Goal: Task Accomplishment & Management: Complete application form

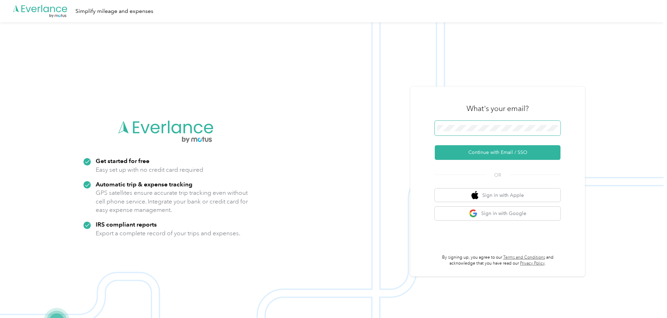
click at [483, 123] on span at bounding box center [498, 128] width 126 height 15
click at [435, 145] on button "Continue with Email / SSO" at bounding box center [498, 152] width 126 height 15
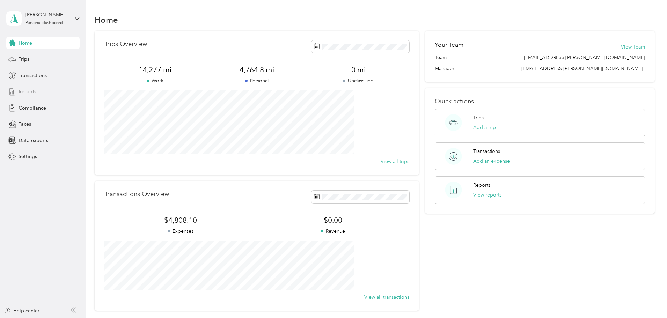
click at [37, 95] on div "Reports" at bounding box center [42, 92] width 73 height 13
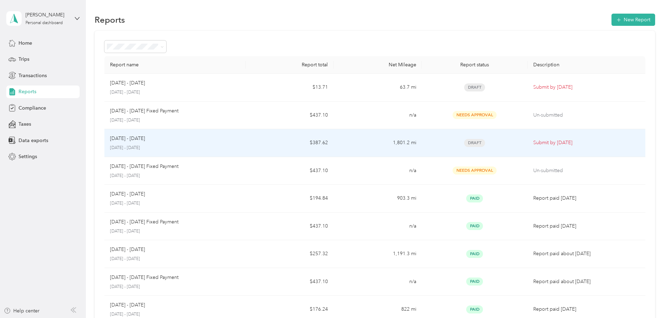
click at [565, 146] on p "Submit by [DATE]" at bounding box center [586, 143] width 107 height 8
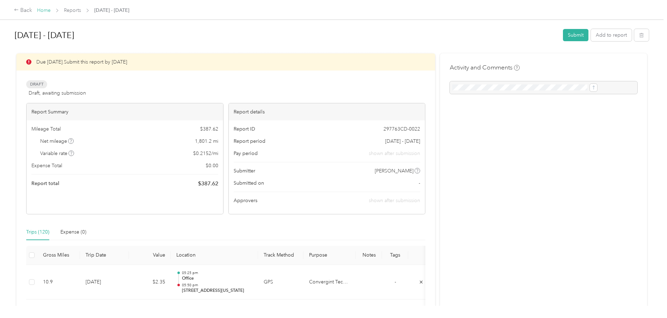
click at [51, 12] on link "Home" at bounding box center [44, 10] width 14 height 6
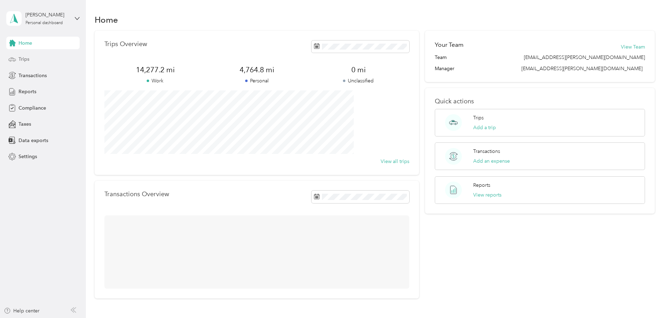
click at [15, 53] on div "Trips" at bounding box center [42, 59] width 73 height 13
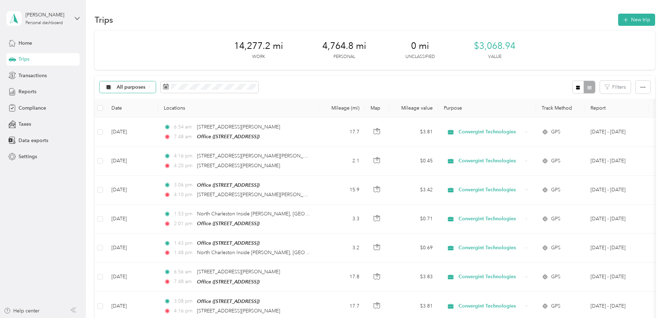
click at [146, 89] on span "All purposes" at bounding box center [131, 87] width 29 height 5
click at [146, 90] on span "All purposes" at bounding box center [131, 87] width 29 height 5
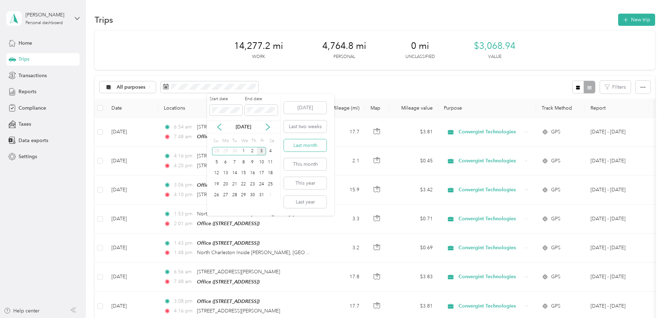
click at [313, 148] on button "Last month" at bounding box center [305, 145] width 43 height 12
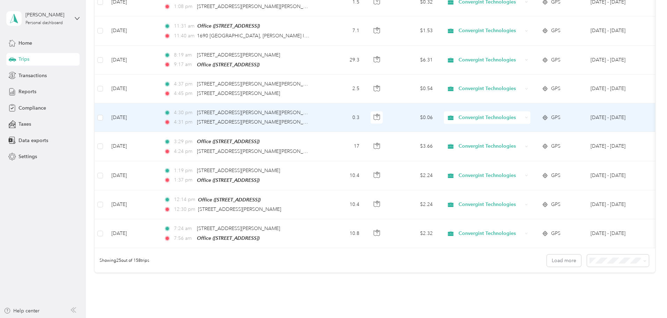
scroll to position [644, 0]
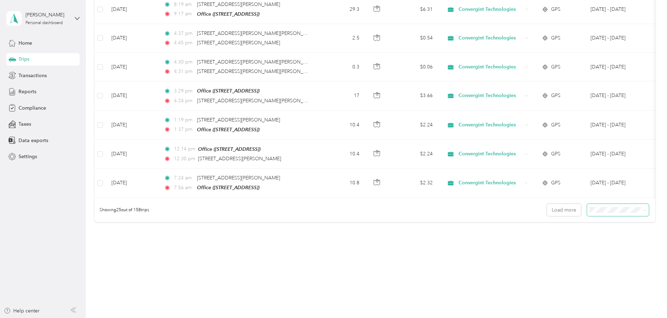
click at [587, 205] on span at bounding box center [618, 210] width 62 height 12
click at [587, 250] on body "[PERSON_NAME] Personal dashboard Home Trips Transactions Reports Compliance Tax…" at bounding box center [331, 159] width 663 height 318
click at [570, 245] on span "100 per load" at bounding box center [558, 245] width 29 height 6
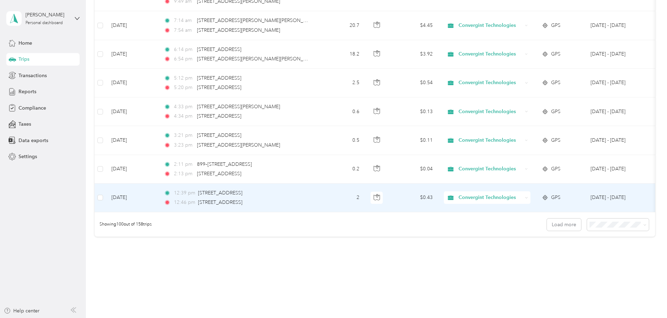
scroll to position [2798, 0]
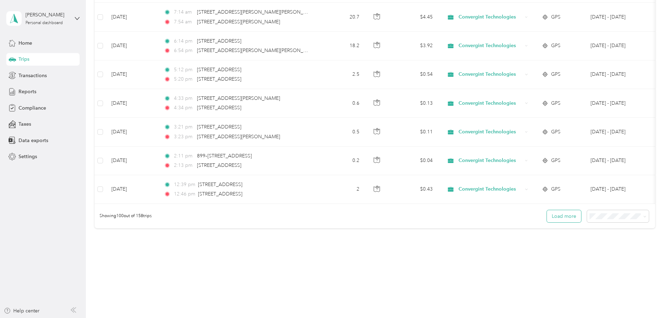
click at [547, 212] on button "Load more" at bounding box center [564, 216] width 34 height 12
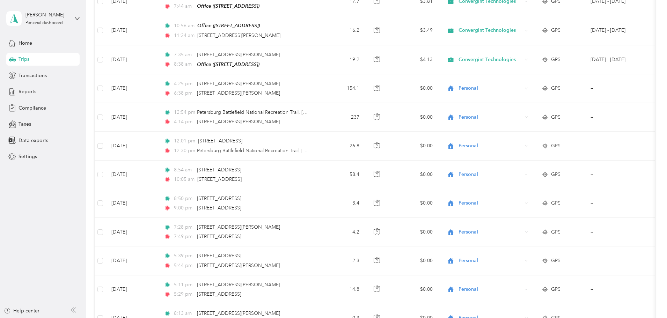
scroll to position [3461, 0]
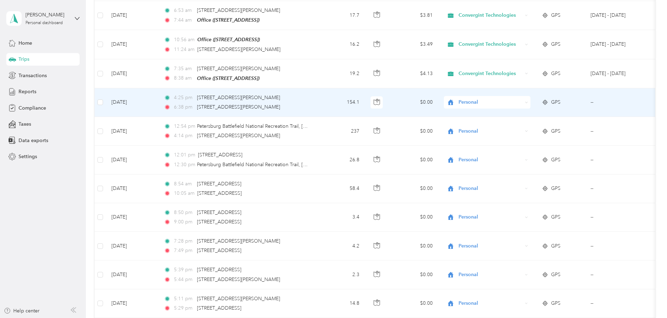
click at [530, 96] on div "Personal" at bounding box center [487, 102] width 87 height 13
click at [559, 101] on span "Convergint Technologies" at bounding box center [540, 100] width 65 height 7
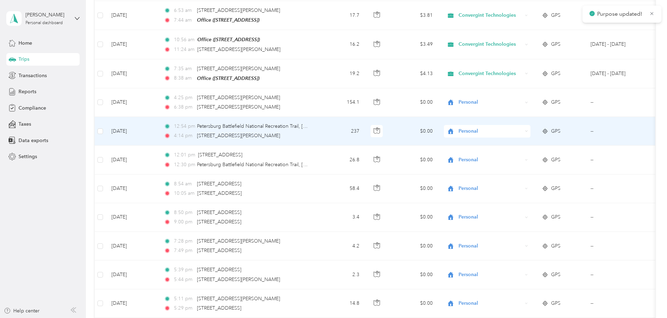
click at [522, 127] on span "Personal" at bounding box center [490, 131] width 64 height 8
click at [552, 130] on span "Convergint Technologies" at bounding box center [540, 127] width 65 height 7
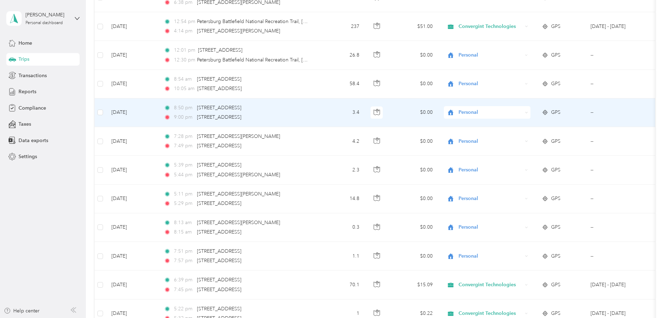
scroll to position [3531, 0]
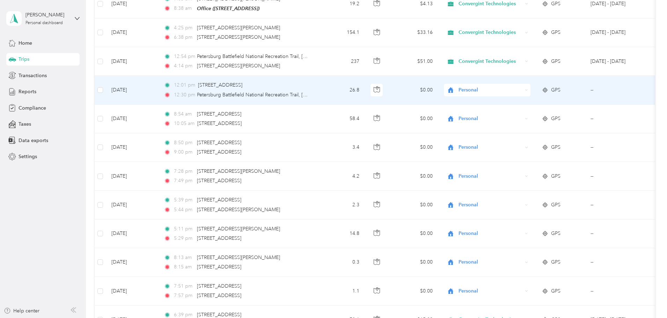
click at [522, 86] on span "Personal" at bounding box center [490, 90] width 64 height 8
click at [561, 88] on span "Convergint Technologies" at bounding box center [540, 88] width 65 height 7
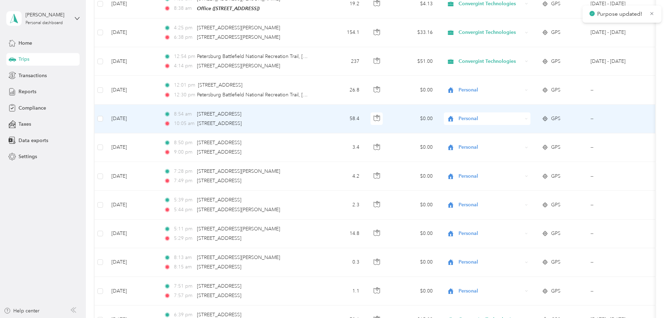
click at [522, 115] on span "Personal" at bounding box center [490, 119] width 64 height 8
click at [557, 115] on span "Convergint Technologies" at bounding box center [540, 116] width 65 height 7
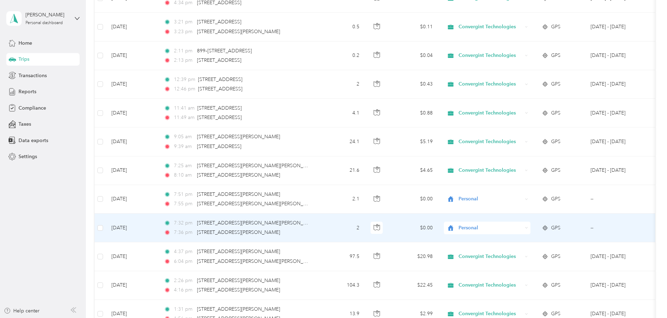
scroll to position [2903, 0]
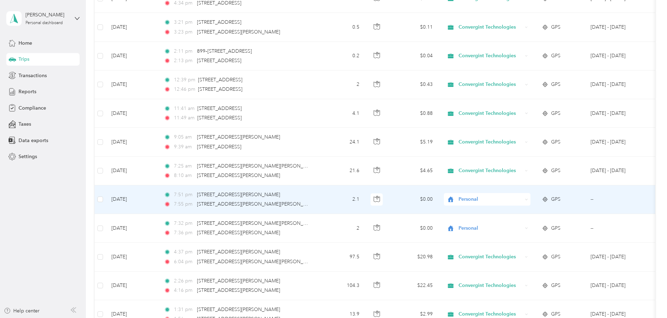
click at [522, 196] on span "Personal" at bounding box center [490, 200] width 64 height 8
click at [541, 196] on li "Convergint Technologies" at bounding box center [533, 197] width 87 height 12
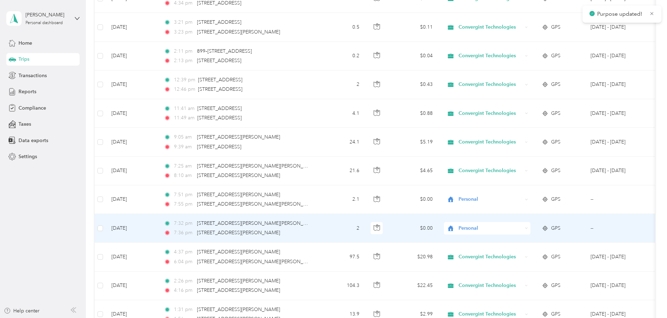
click at [522, 225] on span "Personal" at bounding box center [490, 229] width 64 height 8
click at [545, 228] on span "Convergint Technologies" at bounding box center [540, 225] width 65 height 7
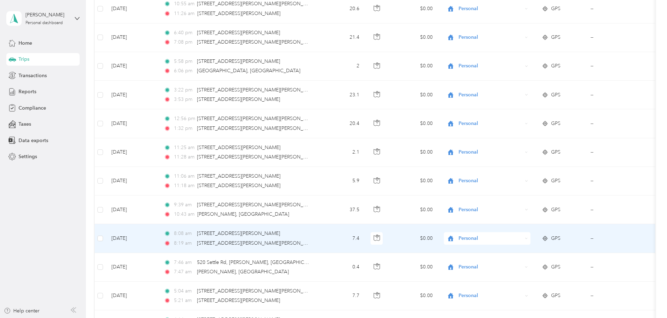
scroll to position [2344, 0]
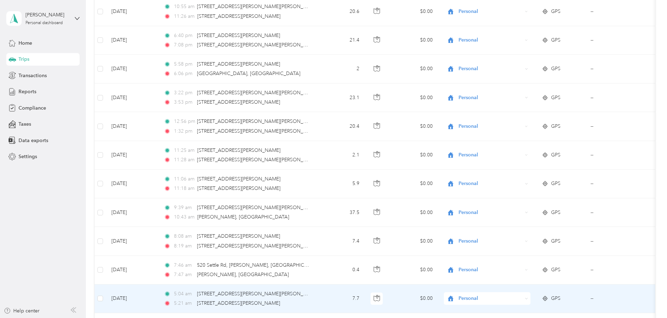
click at [522, 295] on span "Personal" at bounding box center [490, 299] width 64 height 8
click at [541, 305] on ol "Convergint Technologies Personal" at bounding box center [533, 305] width 87 height 24
click at [528, 297] on icon at bounding box center [526, 298] width 3 height 3
click at [551, 299] on span "Convergint Technologies" at bounding box center [540, 298] width 65 height 7
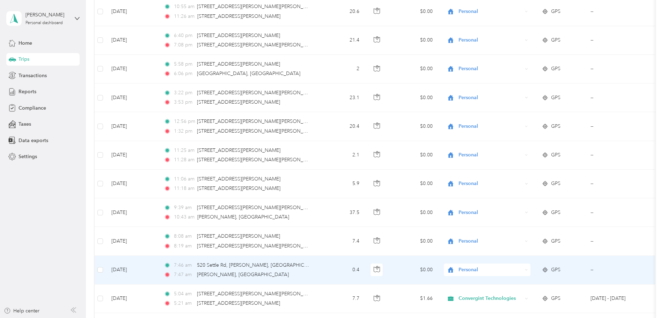
click at [530, 264] on div "Personal" at bounding box center [487, 270] width 87 height 13
click at [567, 271] on span "Convergint Technologies" at bounding box center [540, 266] width 65 height 7
click at [522, 266] on span "Personal" at bounding box center [490, 270] width 64 height 8
click at [529, 272] on span "Convergint Technologies" at bounding box center [540, 270] width 65 height 7
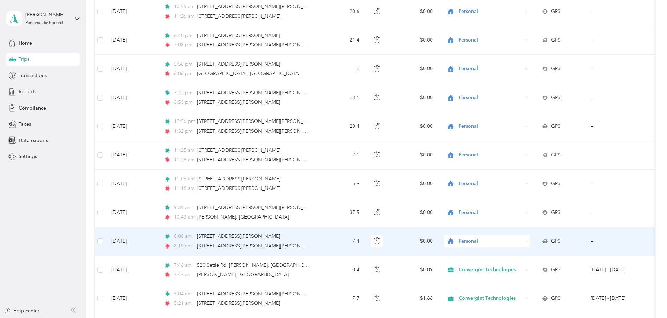
click at [522, 237] on span "Personal" at bounding box center [490, 241] width 64 height 8
click at [540, 247] on ol "Convergint Technologies Personal" at bounding box center [533, 248] width 87 height 24
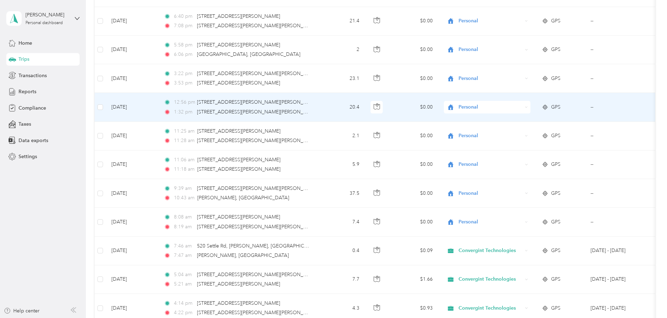
scroll to position [2379, 0]
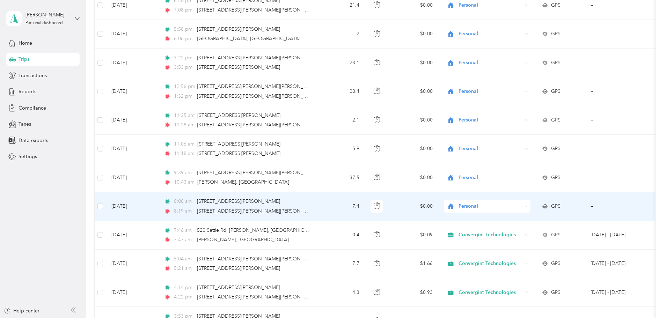
click at [522, 203] on span "Personal" at bounding box center [490, 207] width 64 height 8
click at [538, 209] on li "Convergint Technologies" at bounding box center [533, 207] width 87 height 12
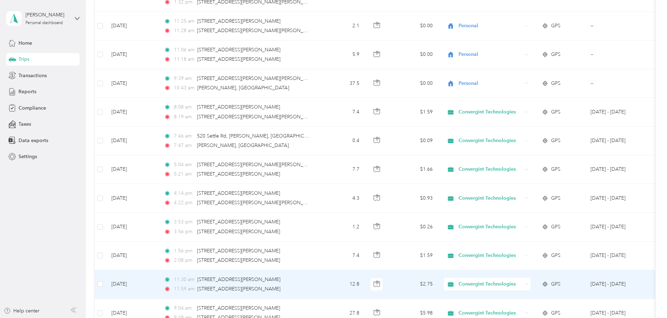
scroll to position [2403, 0]
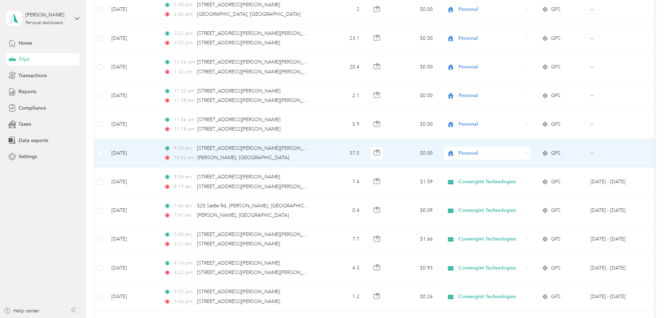
click at [522, 149] on span "Personal" at bounding box center [490, 153] width 64 height 8
click at [533, 158] on ol "Convergint Technologies Personal" at bounding box center [533, 156] width 87 height 24
click at [530, 147] on div "Personal" at bounding box center [487, 153] width 87 height 13
click at [538, 153] on span "Convergint Technologies" at bounding box center [540, 153] width 65 height 7
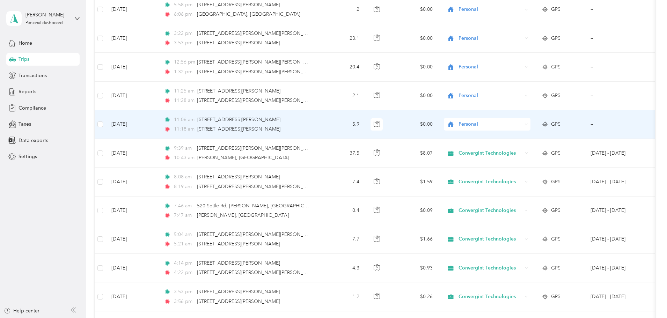
click at [530, 118] on div "Personal" at bounding box center [487, 124] width 87 height 13
click at [541, 125] on span "Convergint Technologies" at bounding box center [540, 125] width 65 height 7
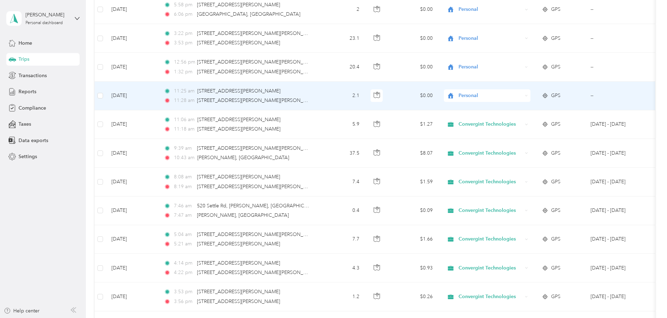
click at [530, 89] on div "Personal" at bounding box center [487, 95] width 87 height 13
click at [566, 94] on span "Convergint Technologies" at bounding box center [540, 96] width 65 height 7
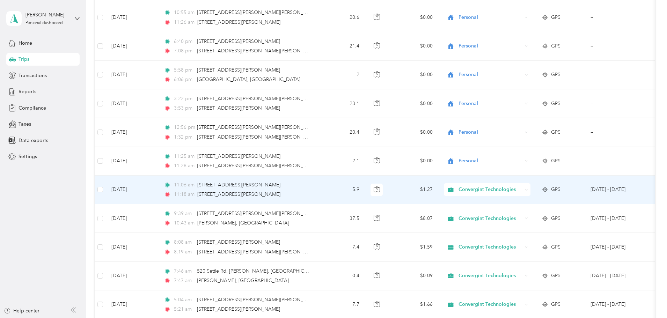
scroll to position [2299, 0]
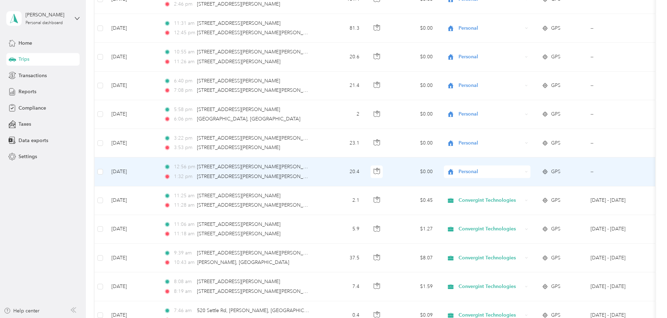
click at [522, 168] on span "Personal" at bounding box center [490, 172] width 64 height 8
click at [555, 173] on span "Convergint Technologies" at bounding box center [540, 172] width 65 height 7
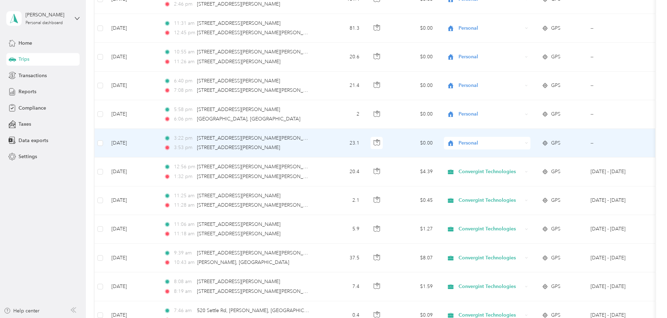
click at [530, 137] on div "Personal" at bounding box center [487, 143] width 87 height 13
click at [562, 143] on span "Convergint Technologies" at bounding box center [540, 143] width 65 height 7
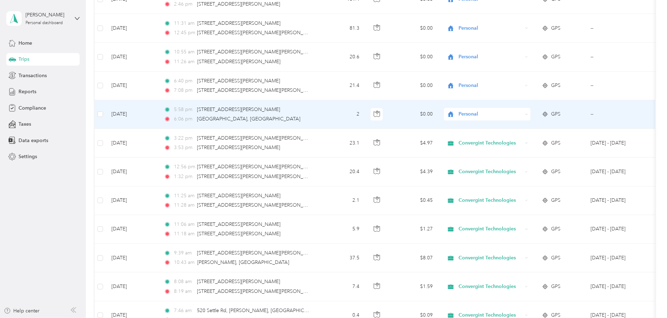
click at [522, 110] on span "Personal" at bounding box center [490, 114] width 64 height 8
click at [555, 113] on span "Convergint Technologies" at bounding box center [540, 114] width 65 height 7
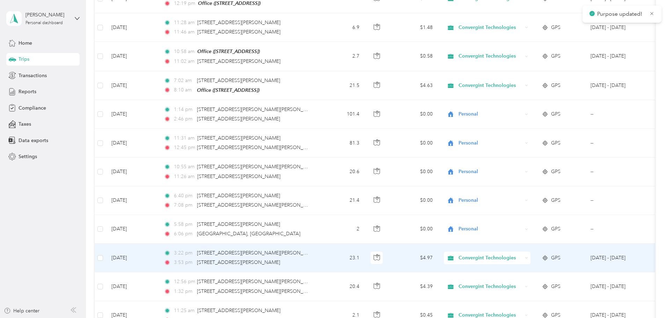
scroll to position [2194, 0]
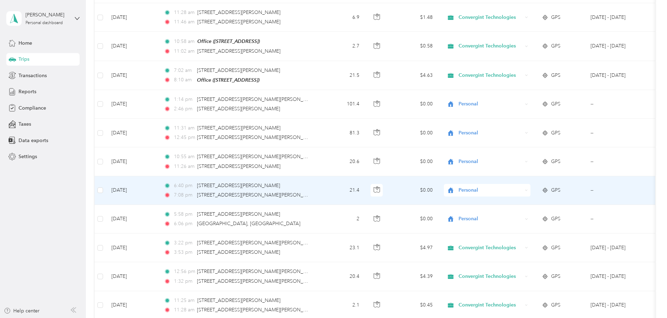
click at [522, 186] on span "Personal" at bounding box center [490, 190] width 64 height 8
click at [551, 189] on span "Convergint Technologies" at bounding box center [540, 191] width 65 height 7
click at [530, 184] on div "Personal" at bounding box center [487, 190] width 87 height 13
click at [535, 190] on span "Convergint Technologies" at bounding box center [540, 191] width 65 height 7
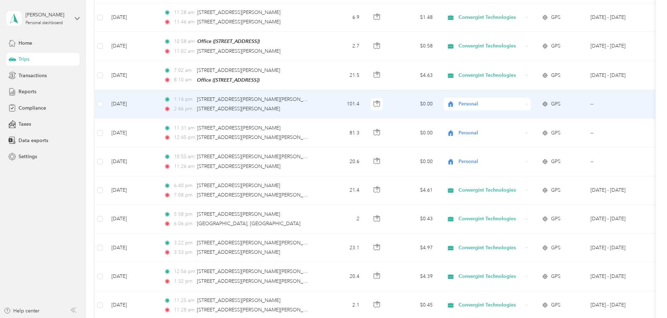
click at [530, 98] on div "Personal" at bounding box center [487, 104] width 87 height 13
click at [558, 107] on li "Convergint Technologies" at bounding box center [533, 105] width 87 height 12
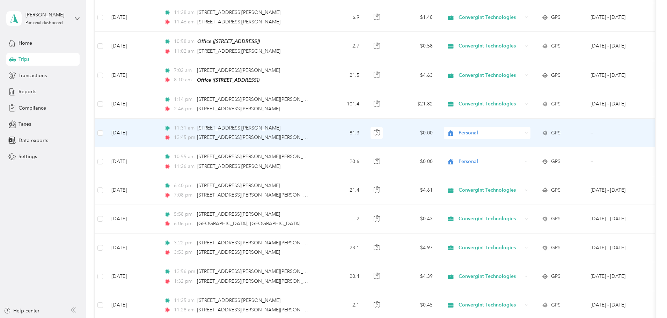
click at [522, 129] on span "Personal" at bounding box center [490, 133] width 64 height 8
click at [545, 134] on span "Convergint Technologies" at bounding box center [540, 133] width 65 height 7
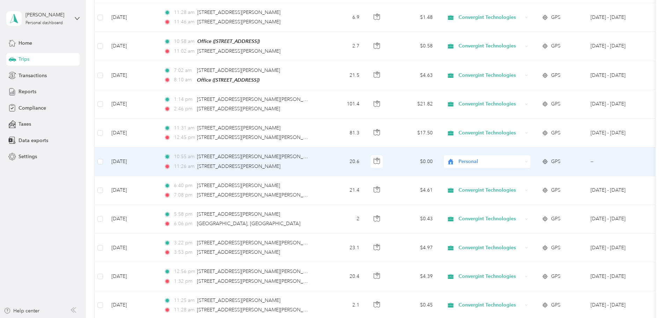
click at [530, 155] on div "Personal" at bounding box center [487, 161] width 87 height 13
click at [541, 160] on span "Convergint Technologies" at bounding box center [540, 162] width 65 height 7
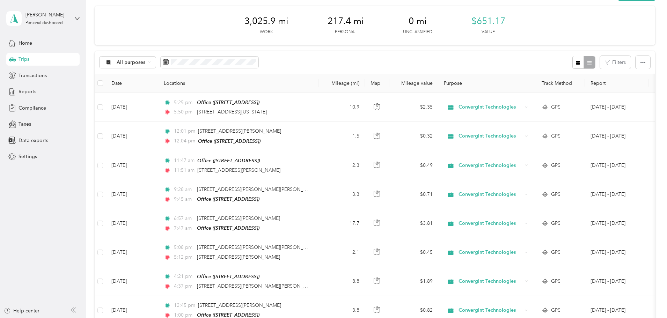
scroll to position [0, 0]
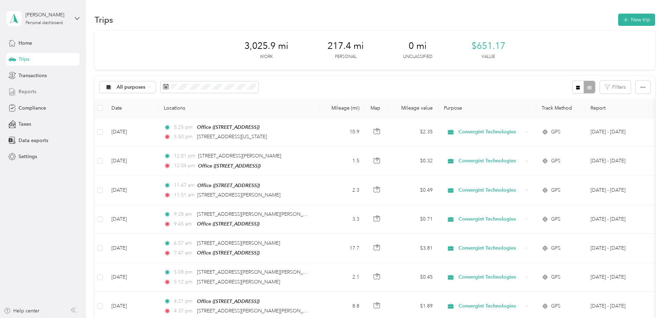
click at [70, 92] on div "Reports" at bounding box center [42, 92] width 73 height 13
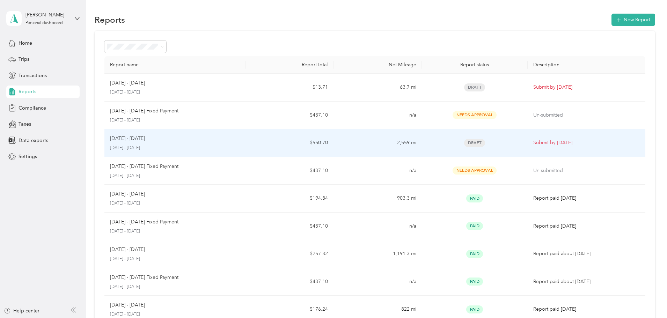
click at [539, 141] on p "Submit by [DATE]" at bounding box center [586, 143] width 107 height 8
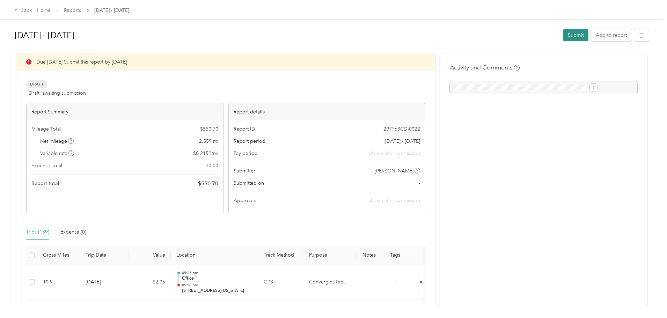
click at [563, 32] on button "Submit" at bounding box center [575, 35] width 25 height 12
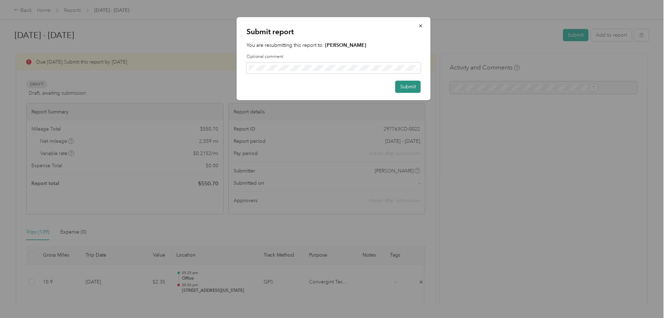
click at [405, 90] on button "Submit" at bounding box center [407, 87] width 25 height 12
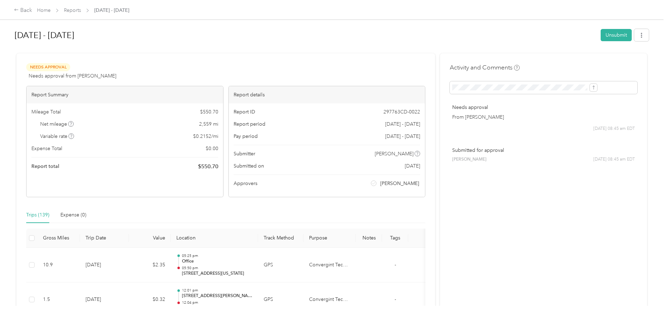
click at [51, 14] on span "Home" at bounding box center [44, 10] width 14 height 7
click at [51, 12] on link "Home" at bounding box center [44, 10] width 14 height 6
